Goal: Task Accomplishment & Management: Manage account settings

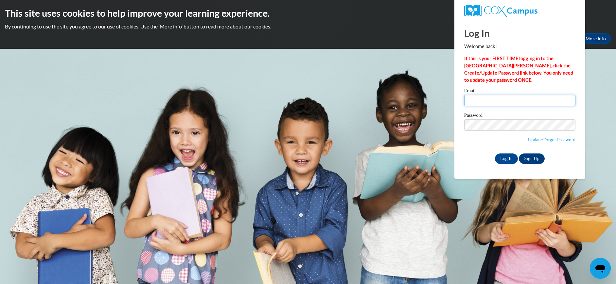
click at [495, 100] on input "Email" at bounding box center [519, 100] width 111 height 11
type input "[EMAIL_ADDRESS][DOMAIN_NAME]"
click at [495, 153] on input "Log In" at bounding box center [506, 158] width 23 height 10
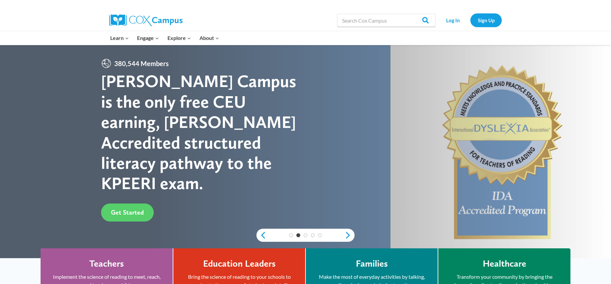
drag, startPoint x: 546, startPoint y: 0, endPoint x: 445, endPoint y: 9, distance: 100.8
click at [445, 9] on div at bounding box center [404, 5] width 196 height 10
drag, startPoint x: 600, startPoint y: 0, endPoint x: 295, endPoint y: 17, distance: 304.7
click at [295, 17] on div "Search in [URL][DOMAIN_NAME] Search Search Log In Sign Up" at bounding box center [381, 20] width 242 height 21
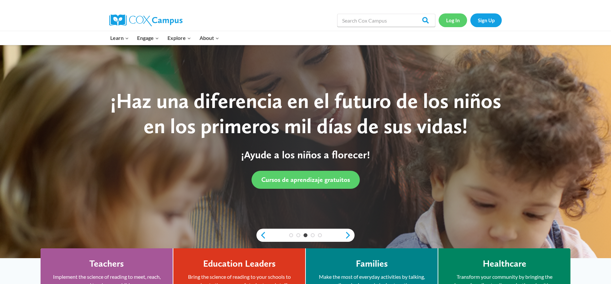
click at [451, 20] on link "Log In" at bounding box center [453, 19] width 28 height 13
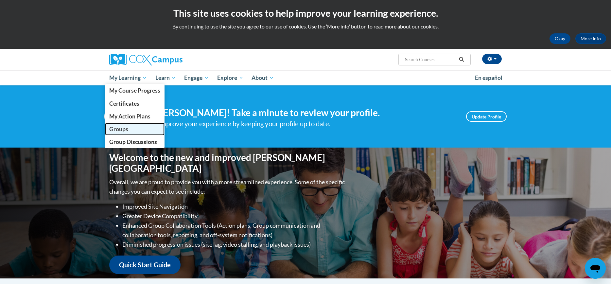
click at [130, 129] on link "Groups" at bounding box center [135, 129] width 60 height 13
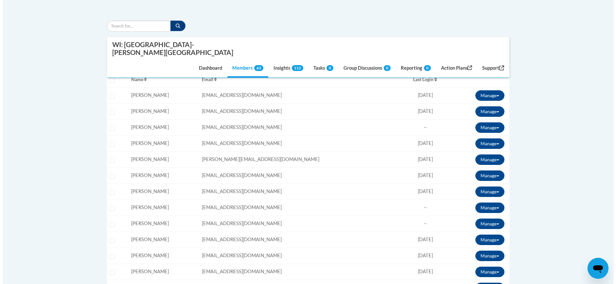
scroll to position [196, 0]
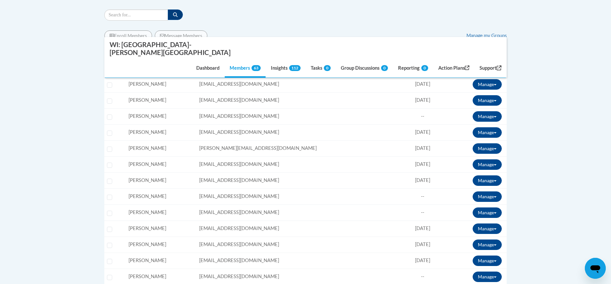
click at [169, 145] on div "Name: Teresa Breitrick" at bounding box center [161, 148] width 65 height 7
click at [498, 143] on button "Manage" at bounding box center [487, 148] width 29 height 10
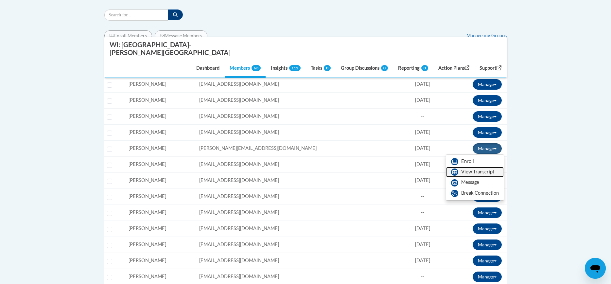
click at [492, 167] on link "View Transcript" at bounding box center [475, 172] width 58 height 10
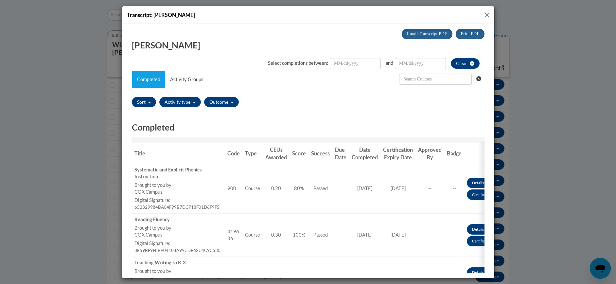
scroll to position [0, 0]
drag, startPoint x: 493, startPoint y: 143, endPoint x: 533, endPoint y: 142, distance: 39.3
click at [533, 142] on div "Transcript: Teresa Breitrick" at bounding box center [308, 142] width 616 height 284
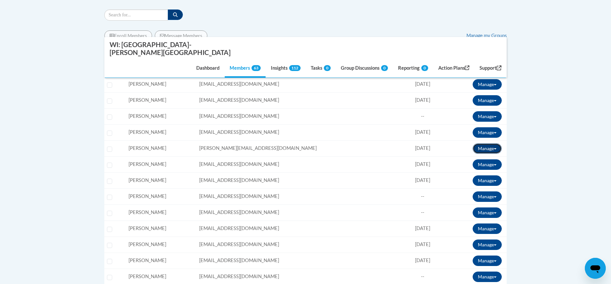
click at [493, 143] on button "Manage" at bounding box center [487, 148] width 29 height 10
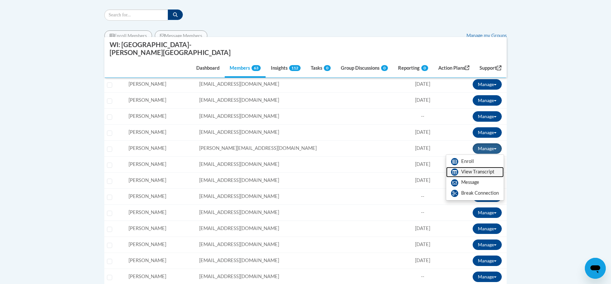
click at [478, 167] on link "View Transcript" at bounding box center [475, 172] width 58 height 10
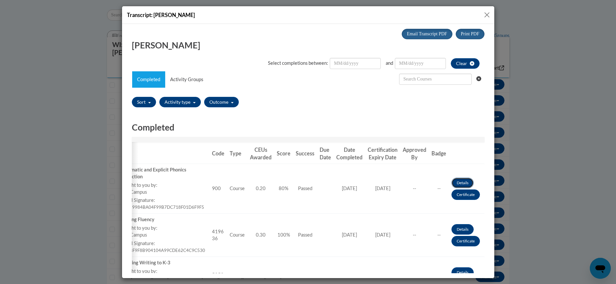
click at [466, 184] on link "Details" at bounding box center [462, 182] width 22 height 10
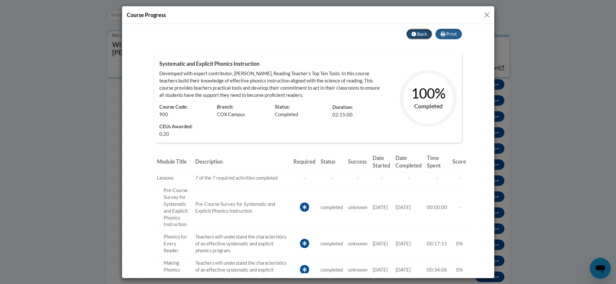
click at [409, 35] on button "Back" at bounding box center [419, 33] width 26 height 10
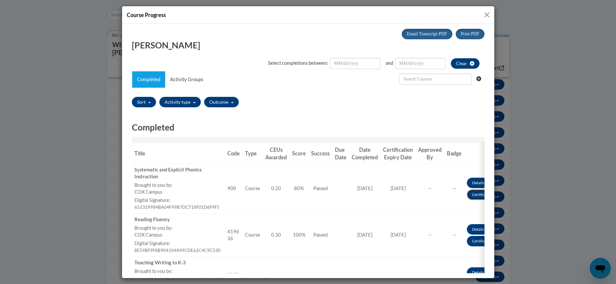
click at [466, 197] on link "Certificate" at bounding box center [480, 194] width 28 height 10
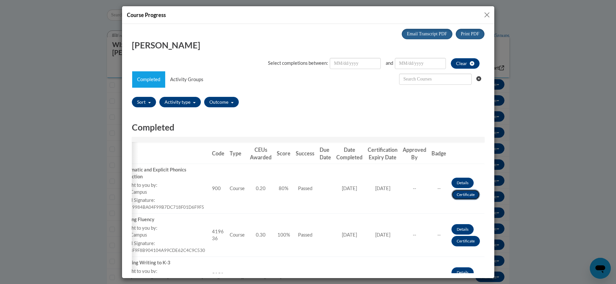
click at [460, 194] on link "Certificate" at bounding box center [465, 194] width 28 height 10
click at [453, 242] on link "Certificate" at bounding box center [465, 241] width 28 height 10
click at [415, 197] on td "Approved By --" at bounding box center [414, 188] width 29 height 50
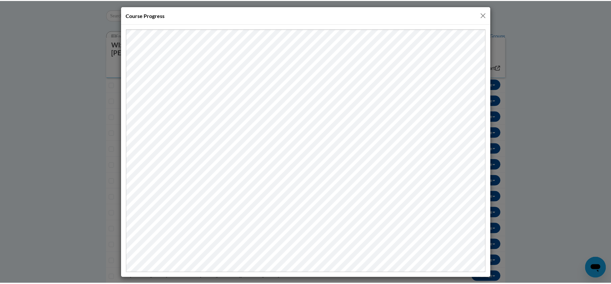
scroll to position [0, 0]
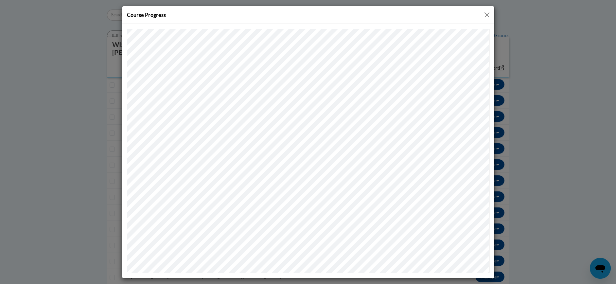
click at [485, 16] on button "Close" at bounding box center [487, 15] width 8 height 8
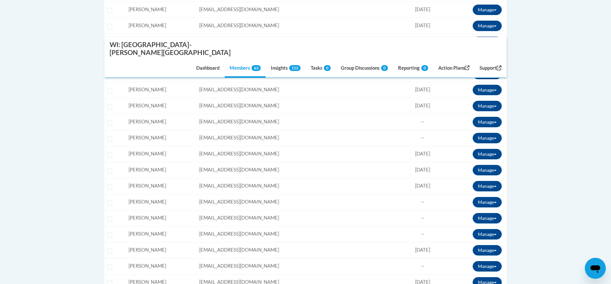
scroll to position [196, 0]
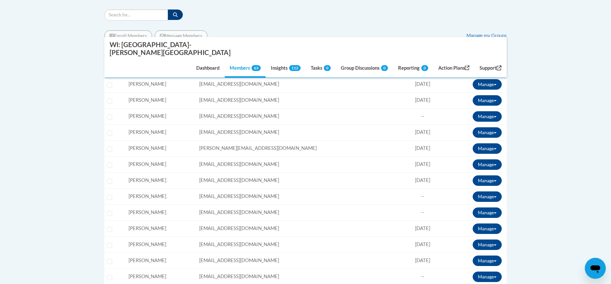
click at [154, 145] on span "Teresa Breitrick" at bounding box center [148, 148] width 38 height 6
click at [493, 143] on button "Manage" at bounding box center [487, 148] width 29 height 10
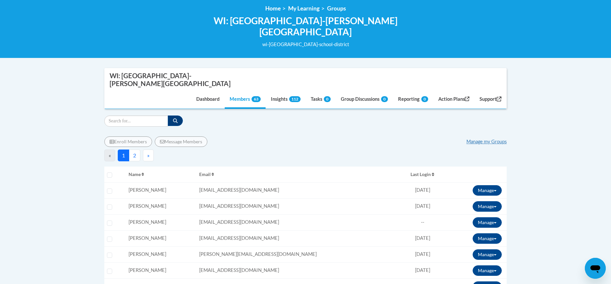
scroll to position [0, 0]
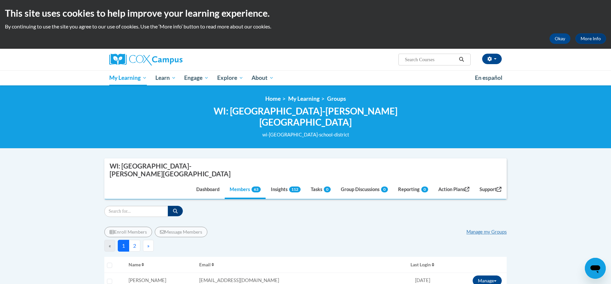
click at [132, 240] on button "2" at bounding box center [134, 246] width 11 height 12
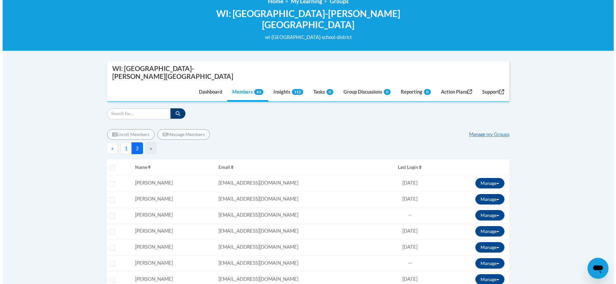
scroll to position [98, 0]
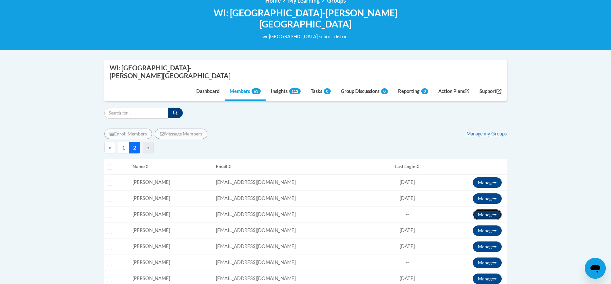
click at [488, 209] on button "Manage" at bounding box center [487, 214] width 29 height 10
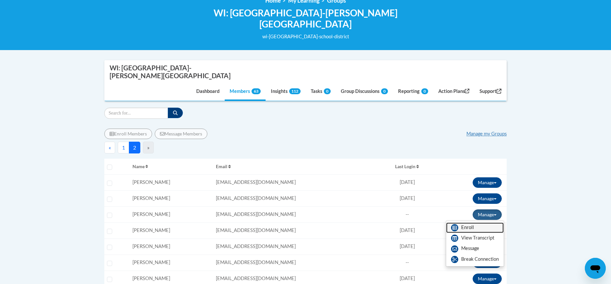
click at [467, 222] on link "Enroll" at bounding box center [475, 227] width 58 height 10
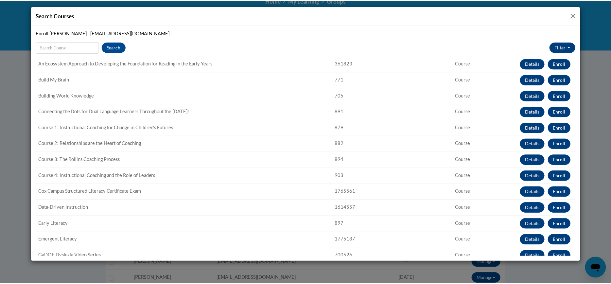
scroll to position [0, 0]
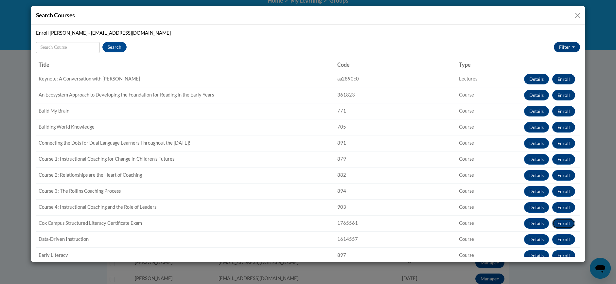
click at [560, 222] on button "Enroll" at bounding box center [563, 223] width 23 height 10
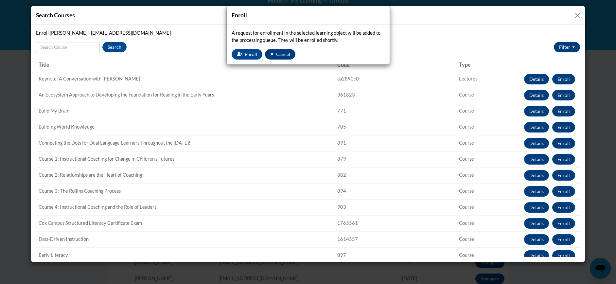
click at [393, 41] on div "Enroll A request for enrollment in the selected learning object will be added t…" at bounding box center [308, 142] width 616 height 284
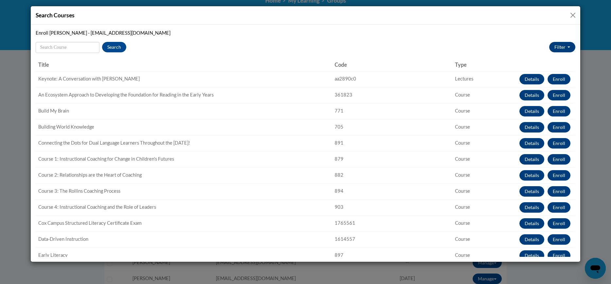
click at [572, 16] on button "Close" at bounding box center [573, 15] width 8 height 8
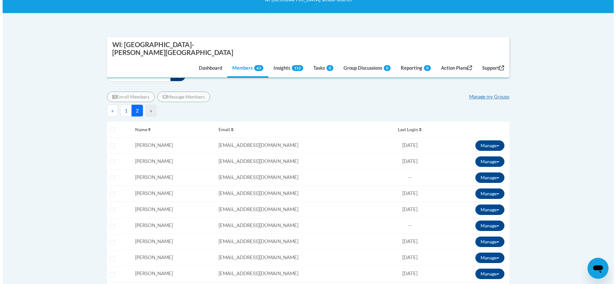
scroll to position [131, 0]
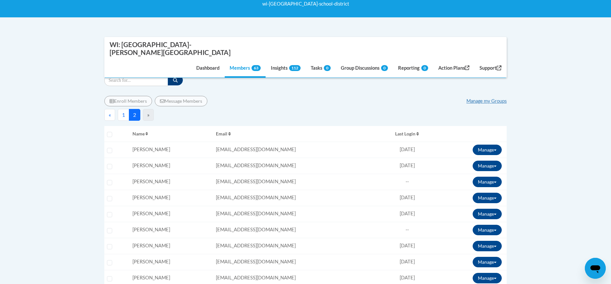
click at [124, 109] on button "1" at bounding box center [123, 115] width 11 height 12
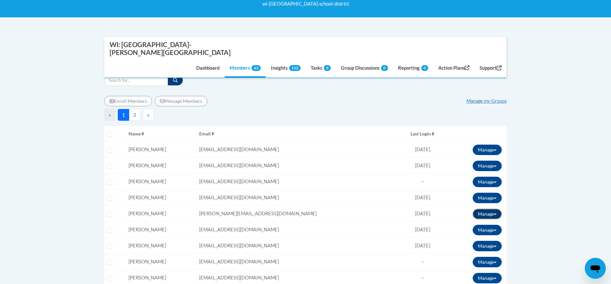
click at [486, 209] on button "Manage" at bounding box center [487, 214] width 29 height 10
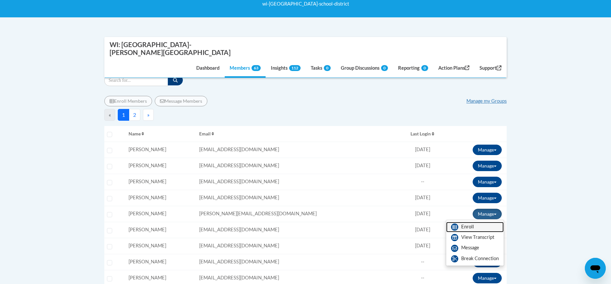
click at [469, 222] on link "Enroll" at bounding box center [475, 227] width 58 height 10
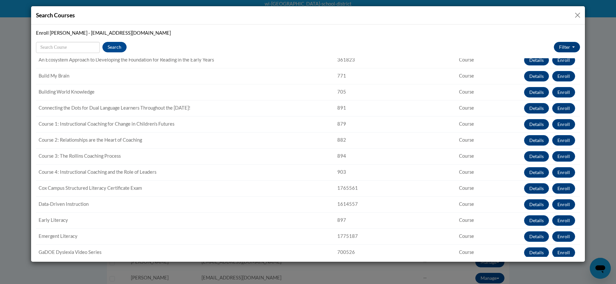
scroll to position [0, 0]
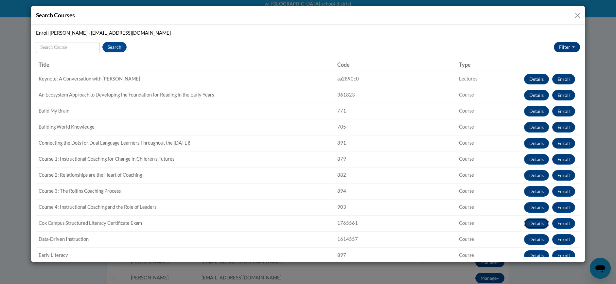
click at [529, 223] on button "Details" at bounding box center [536, 223] width 25 height 10
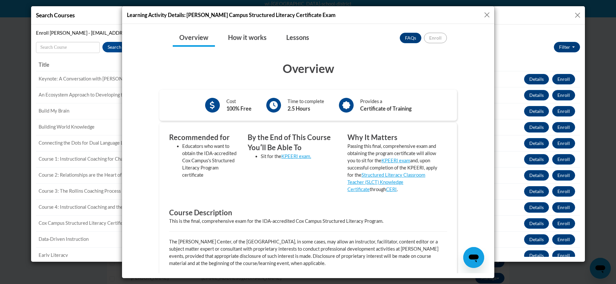
click at [484, 13] on button "Close" at bounding box center [487, 15] width 8 height 8
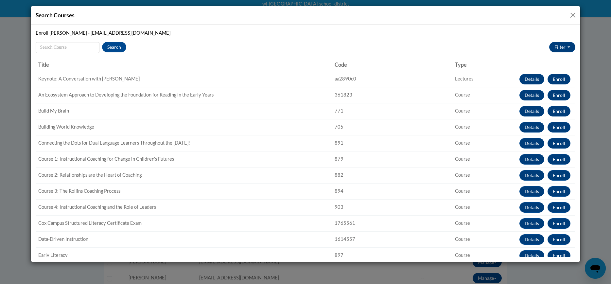
click at [572, 13] on button "Close" at bounding box center [573, 15] width 8 height 8
